Goal: Information Seeking & Learning: Learn about a topic

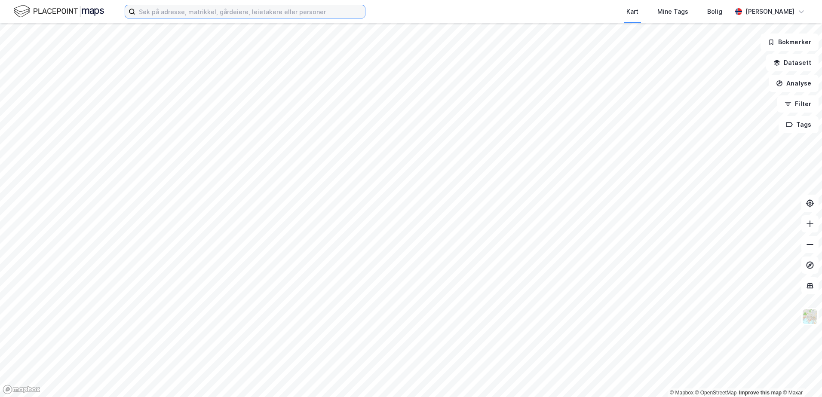
click at [244, 11] on input at bounding box center [250, 11] width 230 height 13
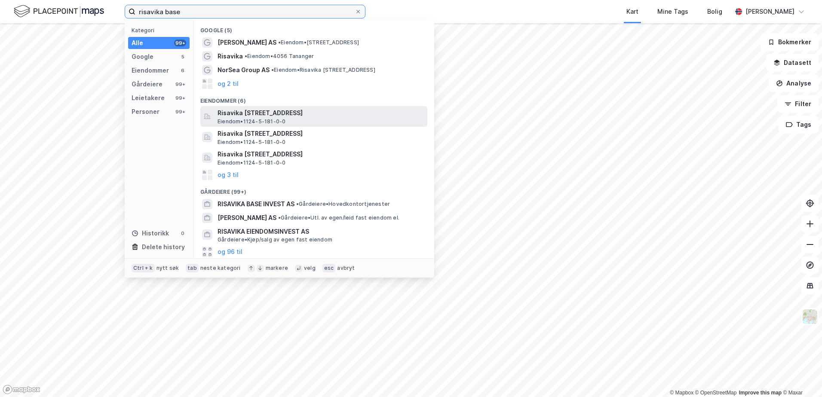
type input "risavika base"
click at [246, 118] on span "Eiendom • 1124-5-181-0-0" at bounding box center [252, 121] width 68 height 7
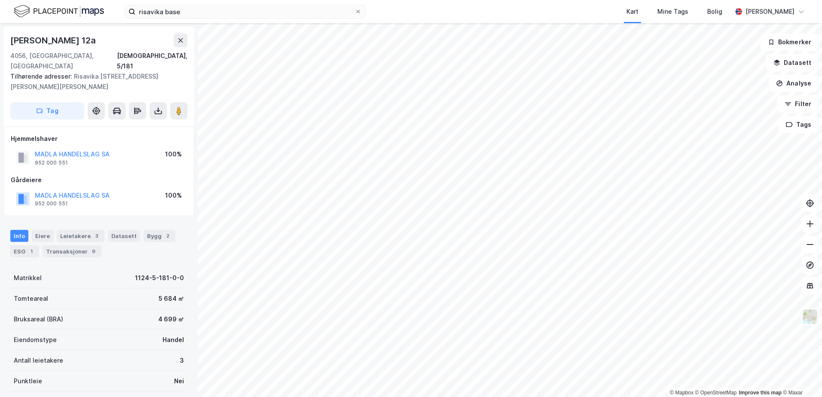
click at [286, 21] on div "risavika base Kart Mine Tags Bolig [PERSON_NAME] © Mapbox © OpenStreetMap Impro…" at bounding box center [411, 198] width 822 height 397
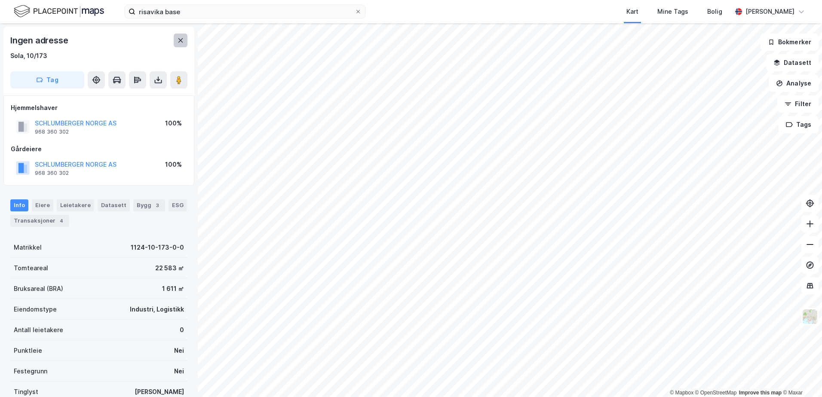
click at [181, 40] on icon at bounding box center [180, 40] width 5 height 4
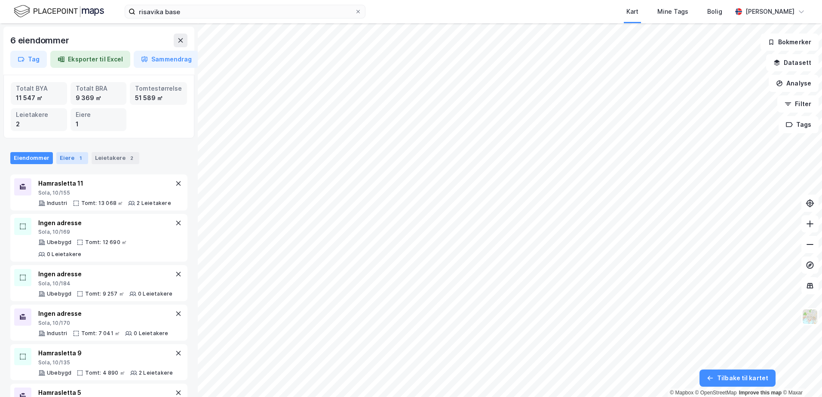
click at [64, 160] on div "Eiere 1" at bounding box center [72, 158] width 32 height 12
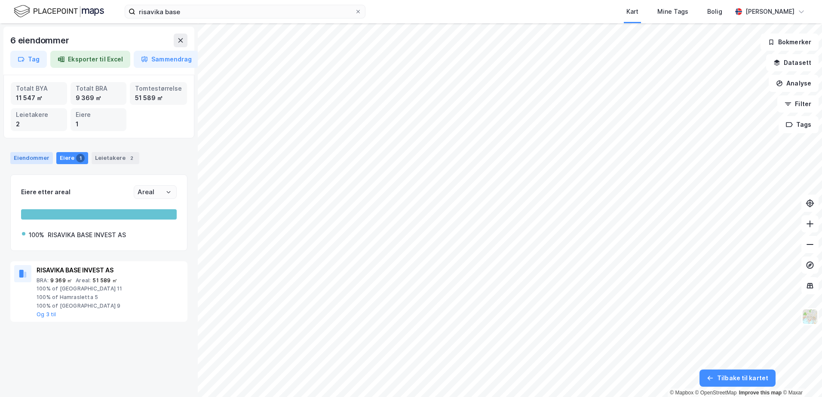
click at [41, 158] on div "Eiendommer" at bounding box center [31, 158] width 43 height 12
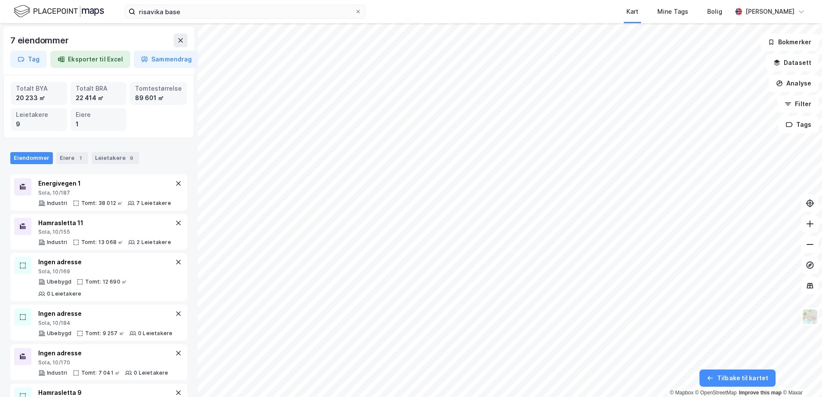
click at [111, 151] on div "Eiendommer Eiere 1 Leietakere 9" at bounding box center [99, 155] width 198 height 26
click at [114, 156] on div "Leietakere 9" at bounding box center [116, 158] width 48 height 12
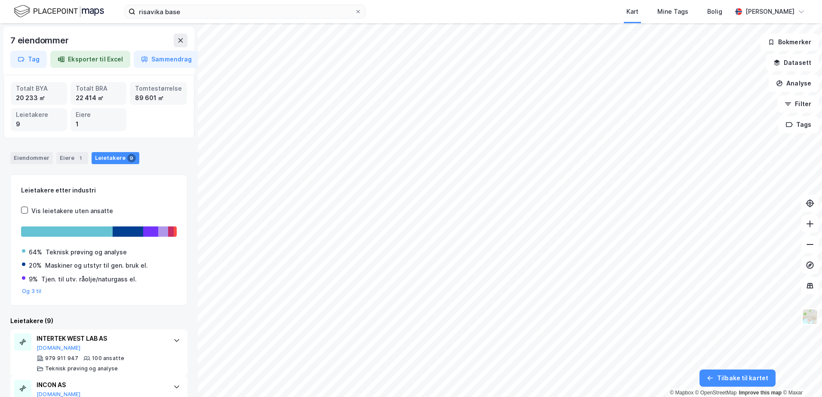
click at [614, 397] on html "risavika base Kart Mine Tags Bolig [PERSON_NAME] 7 eiendommer Tag Eksporter til…" at bounding box center [411, 198] width 822 height 397
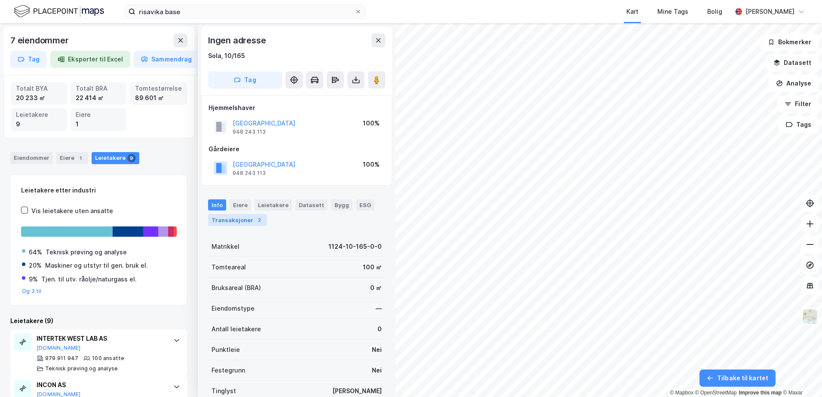
click at [233, 215] on div "Transaksjoner 2" at bounding box center [237, 220] width 59 height 12
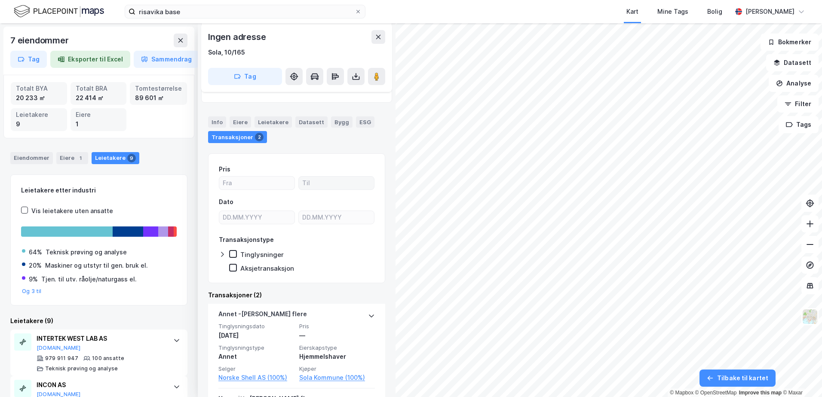
scroll to position [40, 0]
